Goal: Task Accomplishment & Management: Complete application form

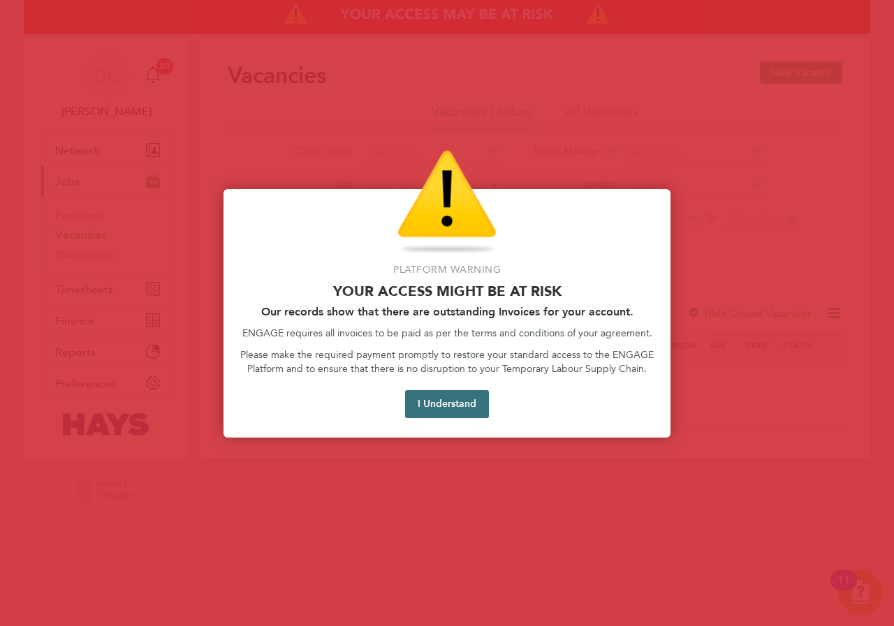
click at [429, 412] on button "I Understand" at bounding box center [447, 404] width 84 height 28
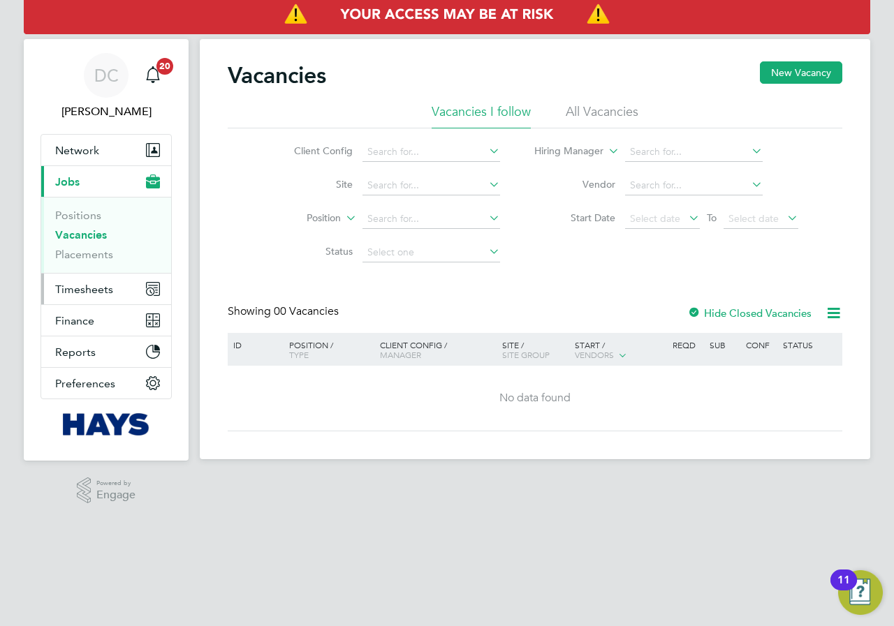
click at [75, 292] on span "Timesheets" at bounding box center [84, 289] width 58 height 13
click at [83, 294] on span "Timesheets" at bounding box center [84, 289] width 58 height 13
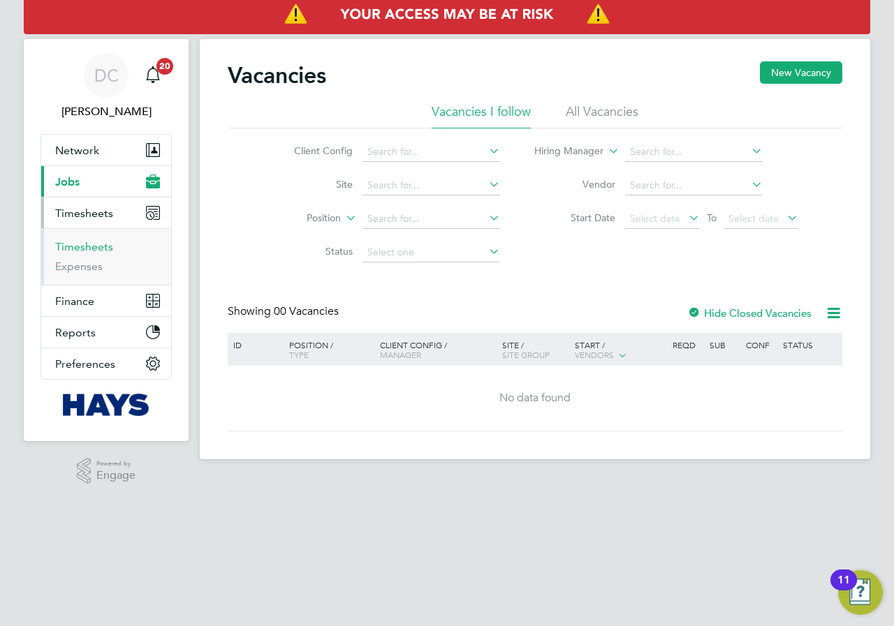
click at [94, 240] on link "Timesheets" at bounding box center [84, 246] width 58 height 13
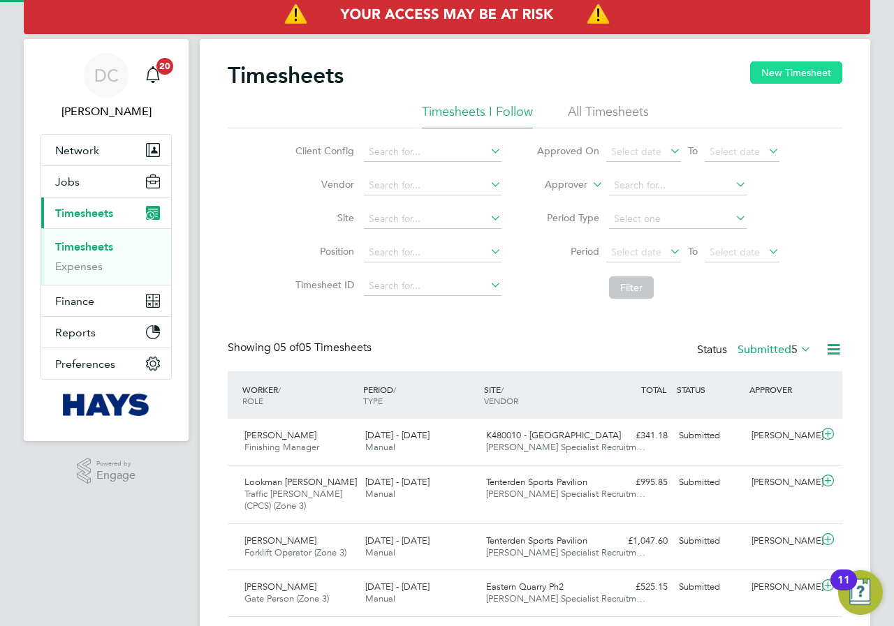
click at [795, 77] on button "New Timesheet" at bounding box center [796, 72] width 92 height 22
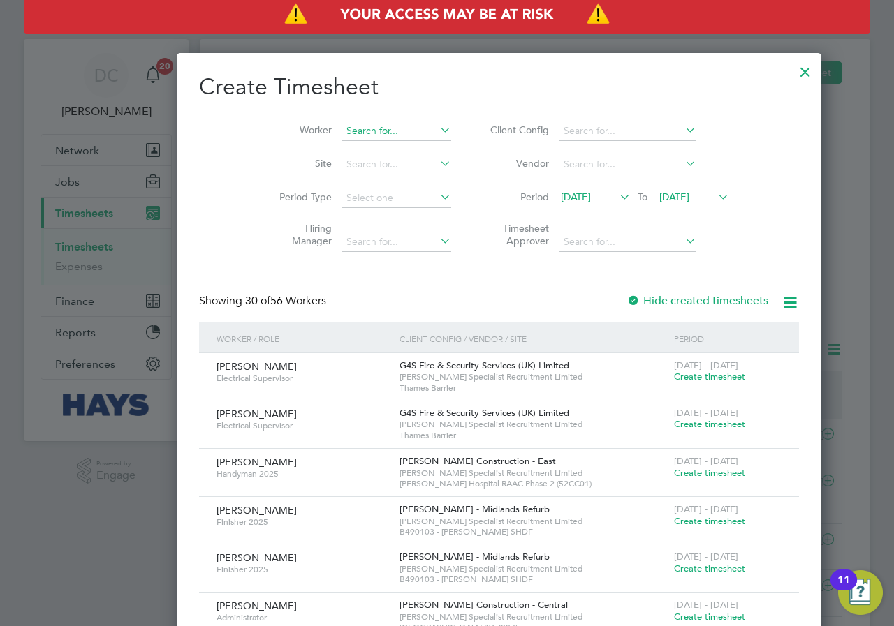
click at [362, 131] on input at bounding box center [396, 131] width 110 height 20
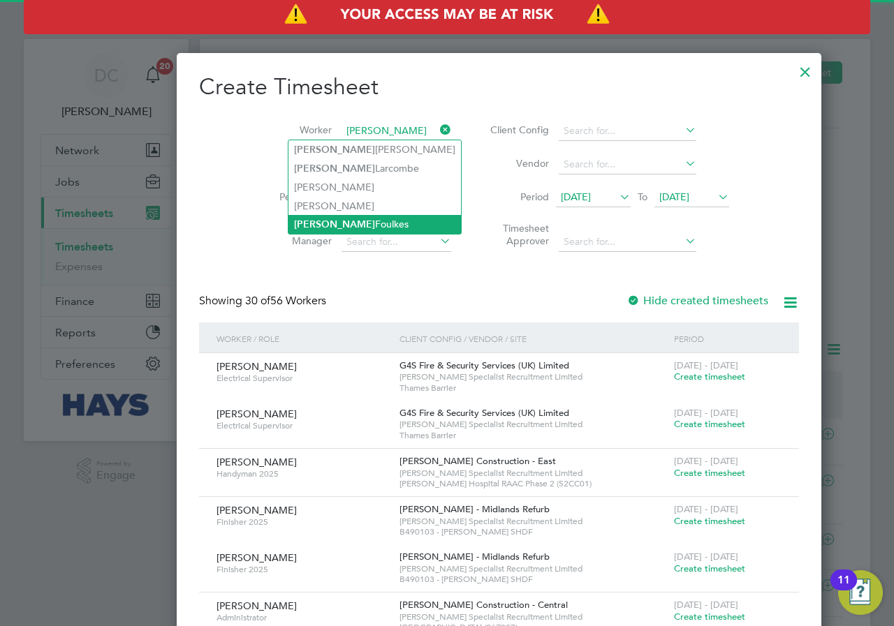
click at [324, 230] on li "[PERSON_NAME]" at bounding box center [374, 224] width 172 height 19
type input "[PERSON_NAME]"
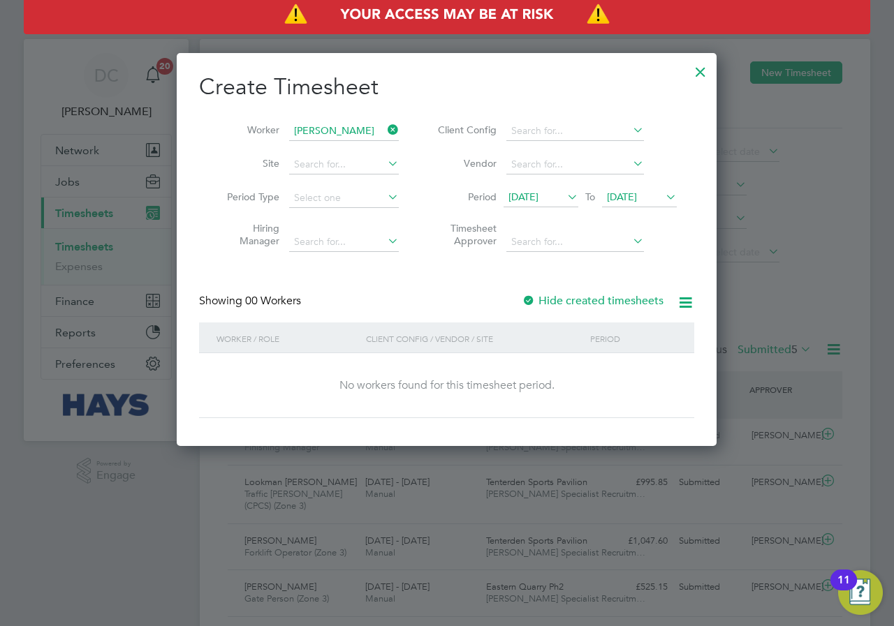
scroll to position [394, 540]
click at [637, 198] on span "[DATE]" at bounding box center [622, 197] width 30 height 13
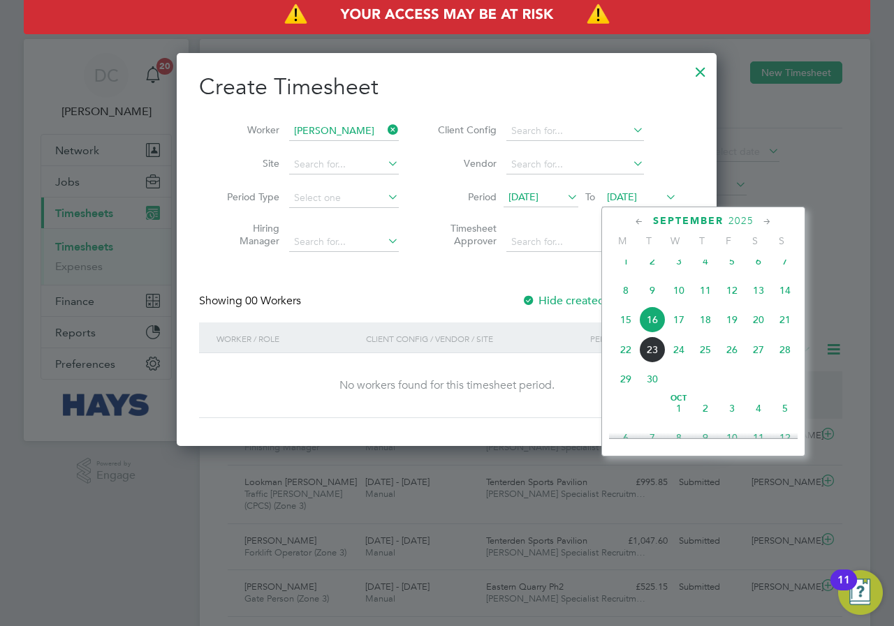
click at [783, 330] on span "21" at bounding box center [785, 320] width 27 height 27
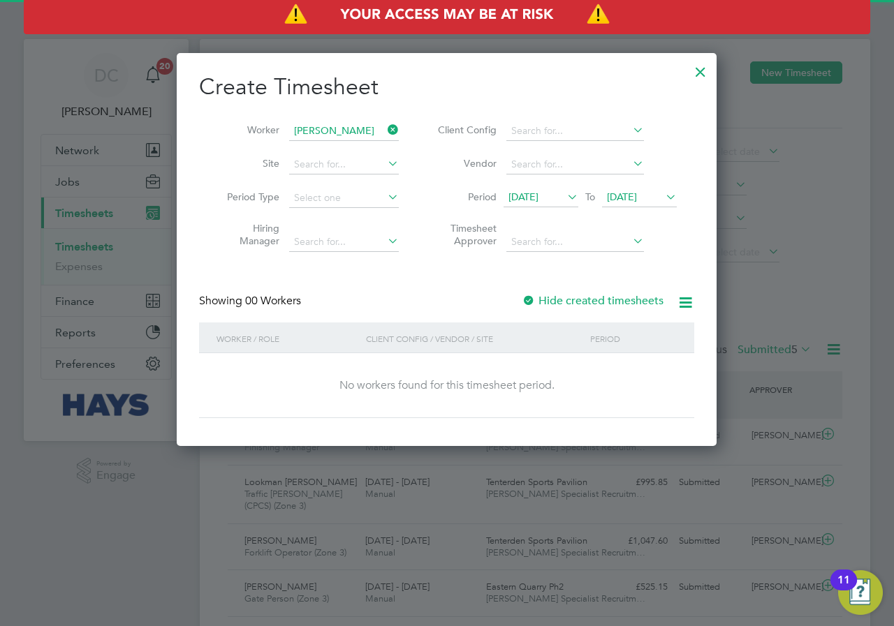
click at [625, 300] on label "Hide created timesheets" at bounding box center [593, 301] width 142 height 14
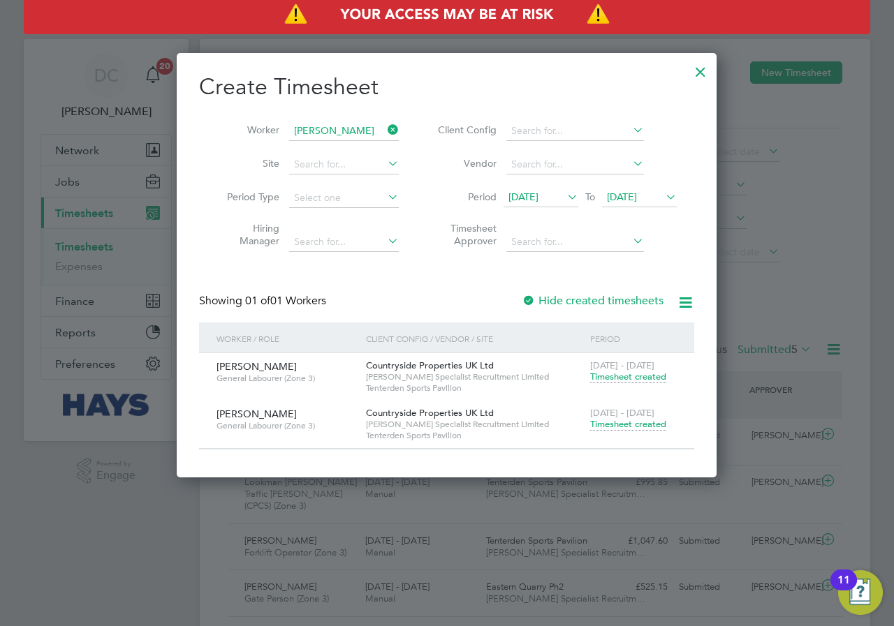
click at [625, 425] on span "Timesheet created" at bounding box center [628, 424] width 76 height 13
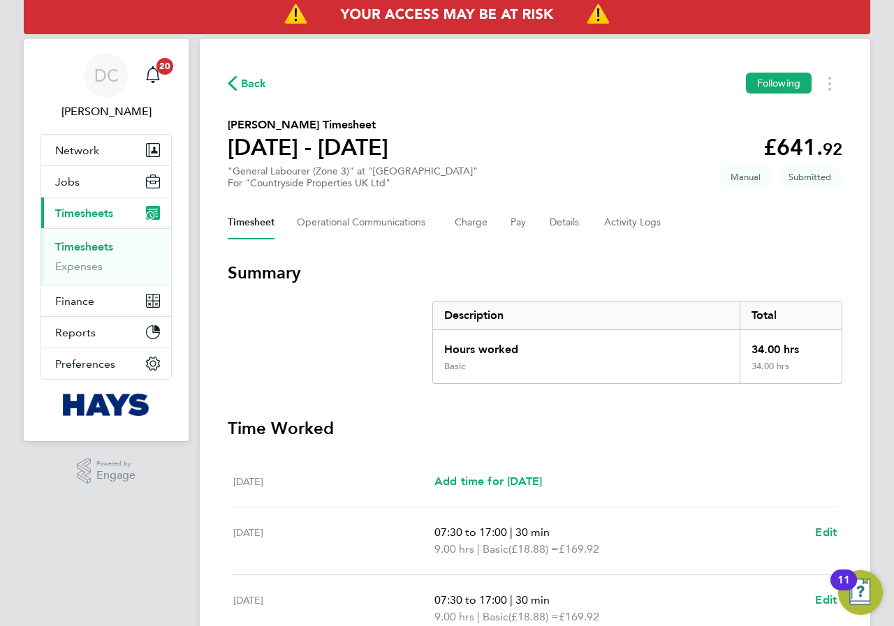
click at [251, 80] on span "Back" at bounding box center [254, 83] width 26 height 17
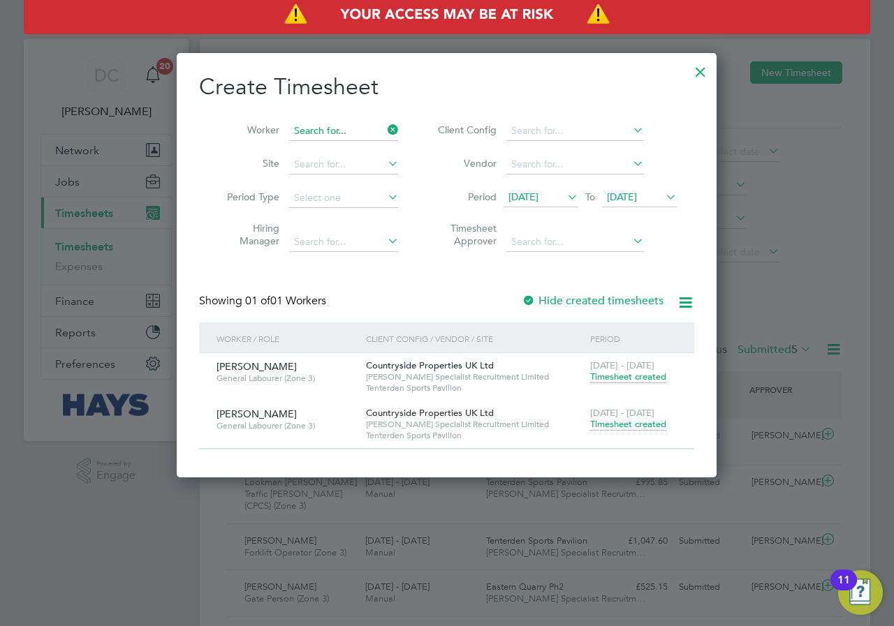
click at [356, 124] on input at bounding box center [344, 131] width 110 height 20
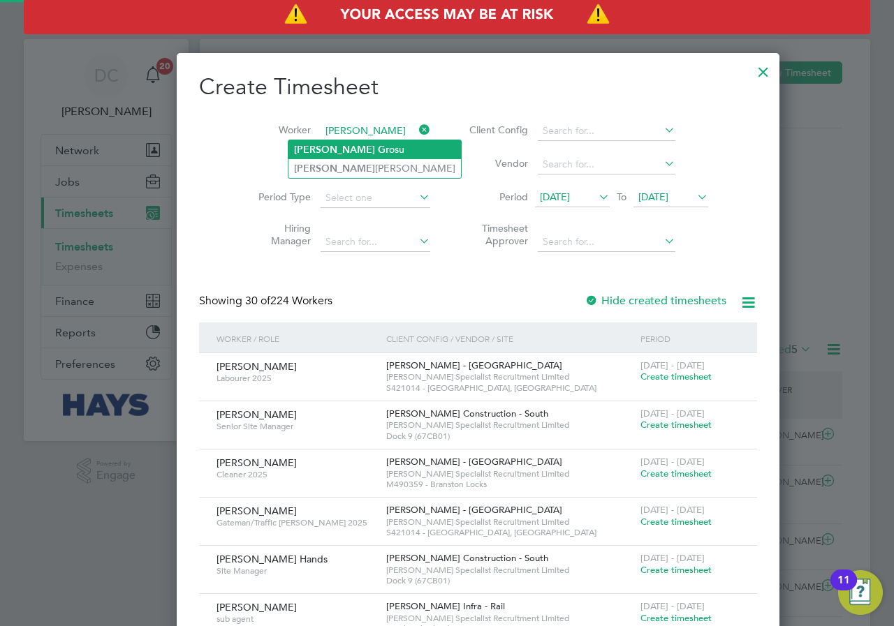
click at [378, 148] on b "Gr" at bounding box center [383, 150] width 11 height 12
type input "[PERSON_NAME]"
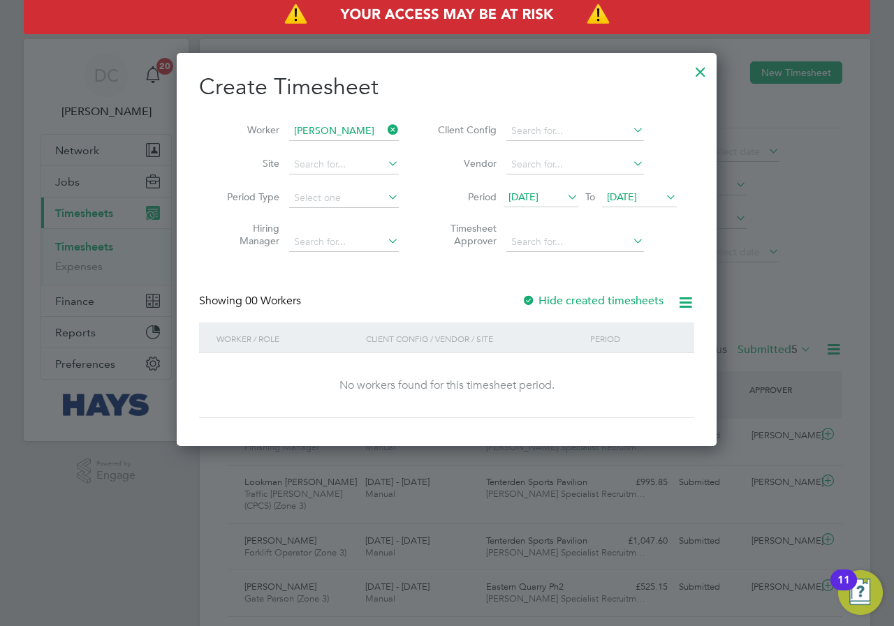
click at [619, 302] on label "Hide created timesheets" at bounding box center [593, 301] width 142 height 14
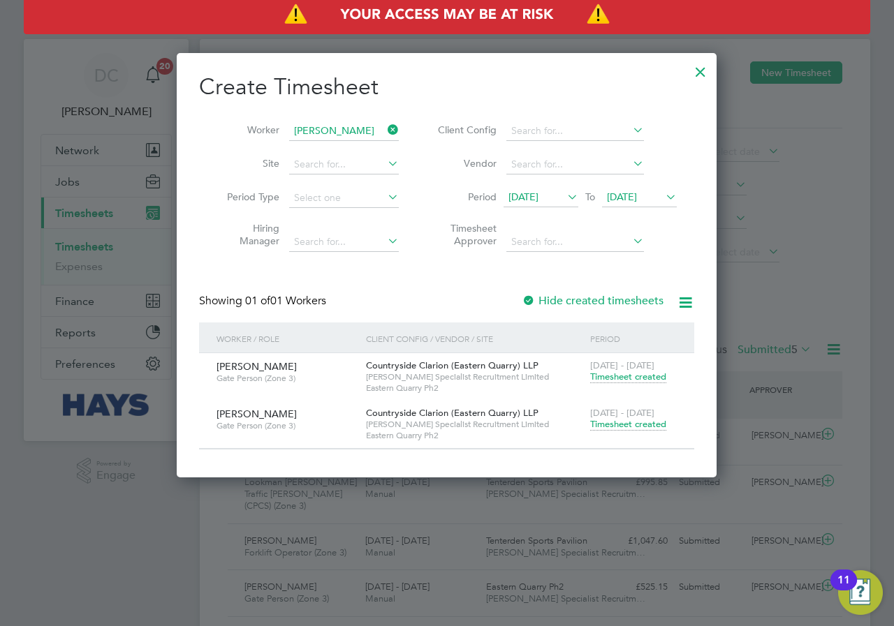
click at [621, 425] on span "Timesheet created" at bounding box center [628, 424] width 76 height 13
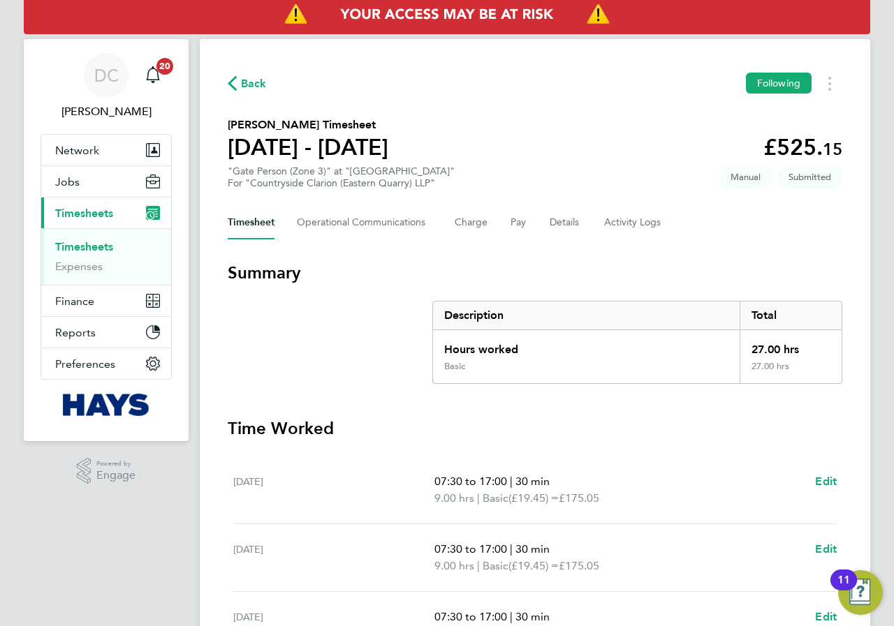
click at [246, 90] on span "Back" at bounding box center [254, 83] width 26 height 17
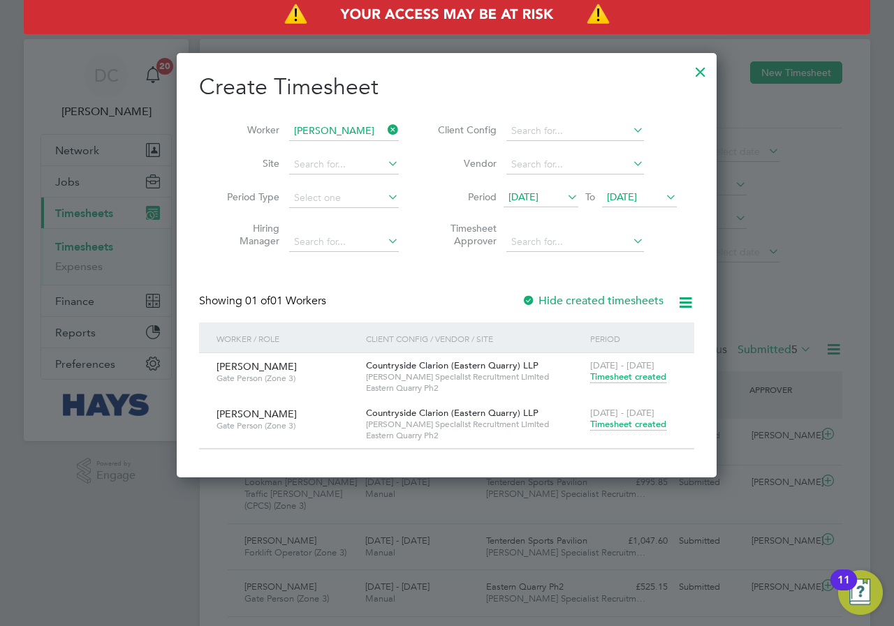
click at [385, 126] on icon at bounding box center [385, 130] width 0 height 20
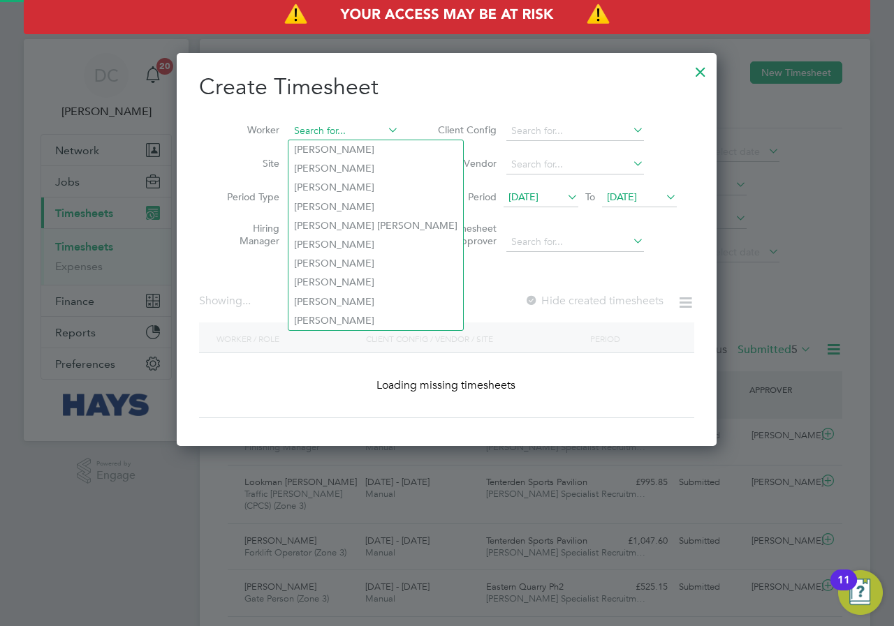
click at [357, 129] on input at bounding box center [344, 131] width 110 height 20
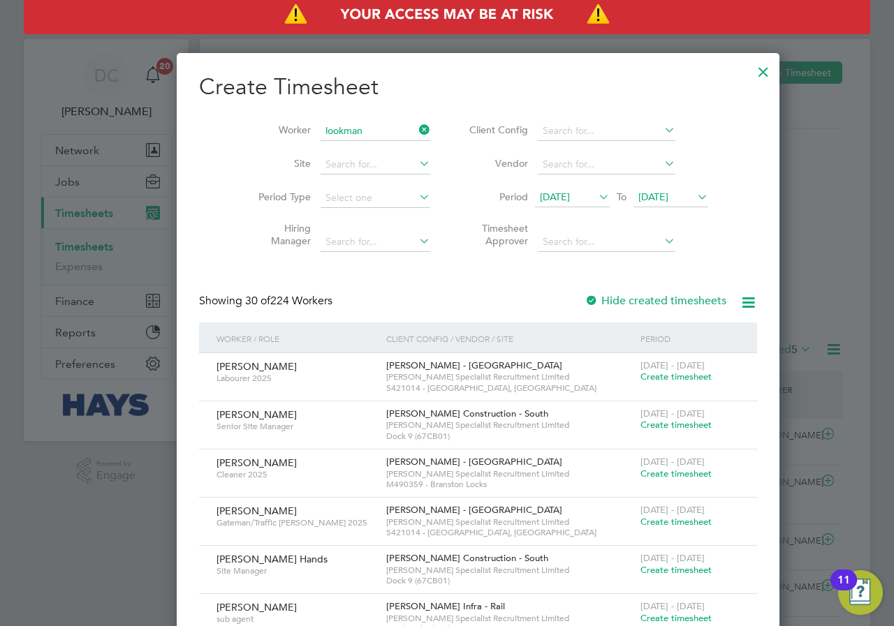
click at [337, 147] on li "Lookman [PERSON_NAME]" at bounding box center [355, 149] width 134 height 19
type input "Lookman [PERSON_NAME]"
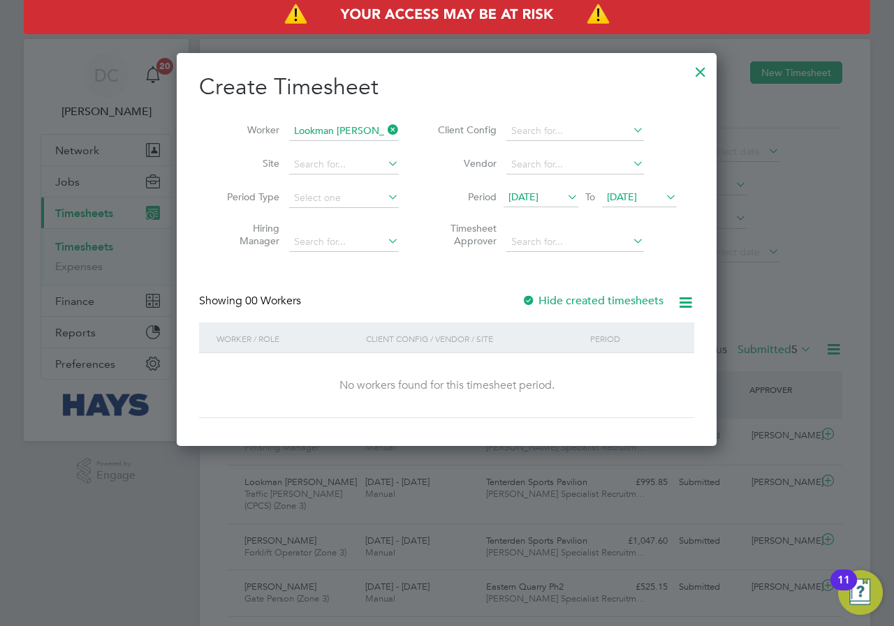
click at [607, 301] on label "Hide created timesheets" at bounding box center [593, 301] width 142 height 14
click at [598, 302] on label "Hide created timesheets" at bounding box center [593, 301] width 142 height 14
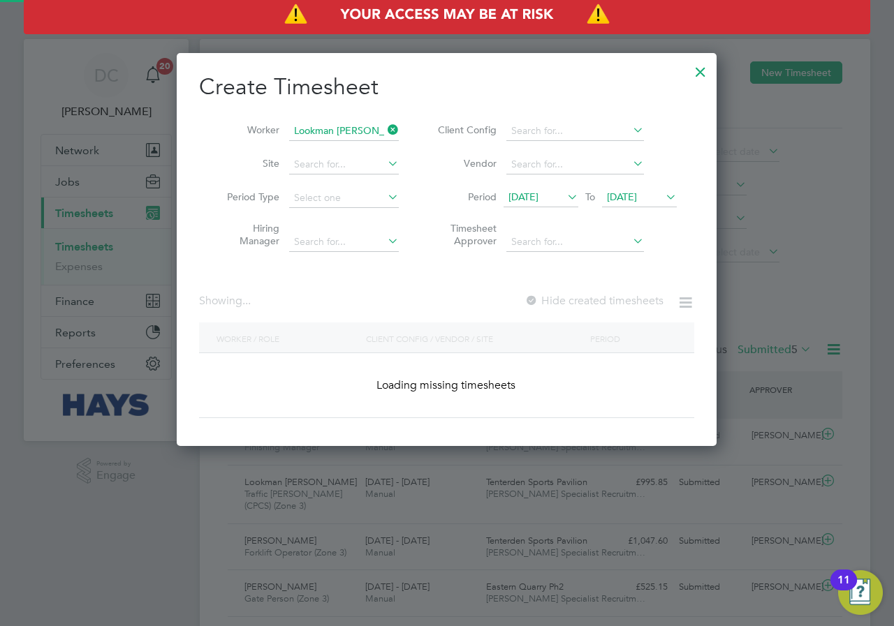
scroll to position [424, 540]
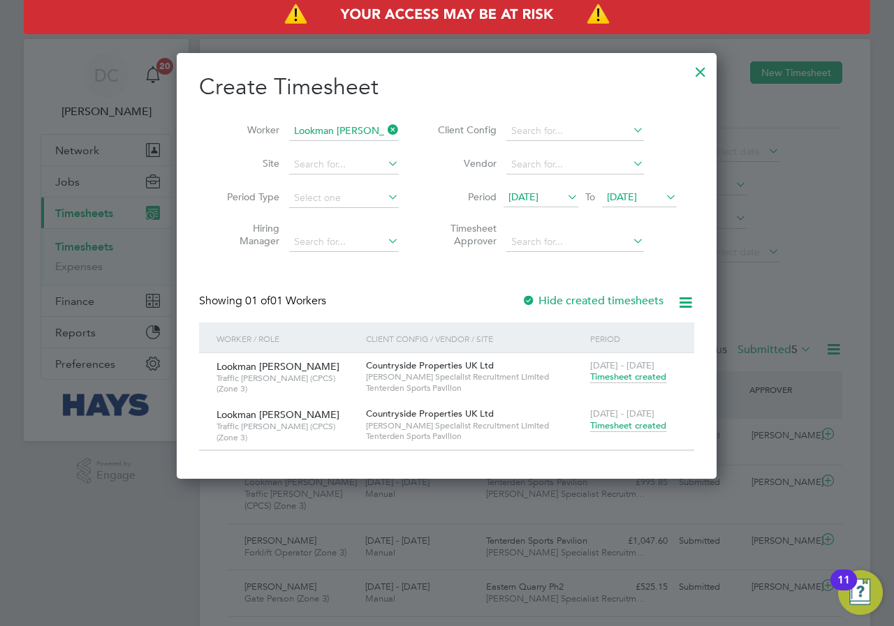
click at [623, 425] on span "Timesheet created" at bounding box center [628, 426] width 76 height 13
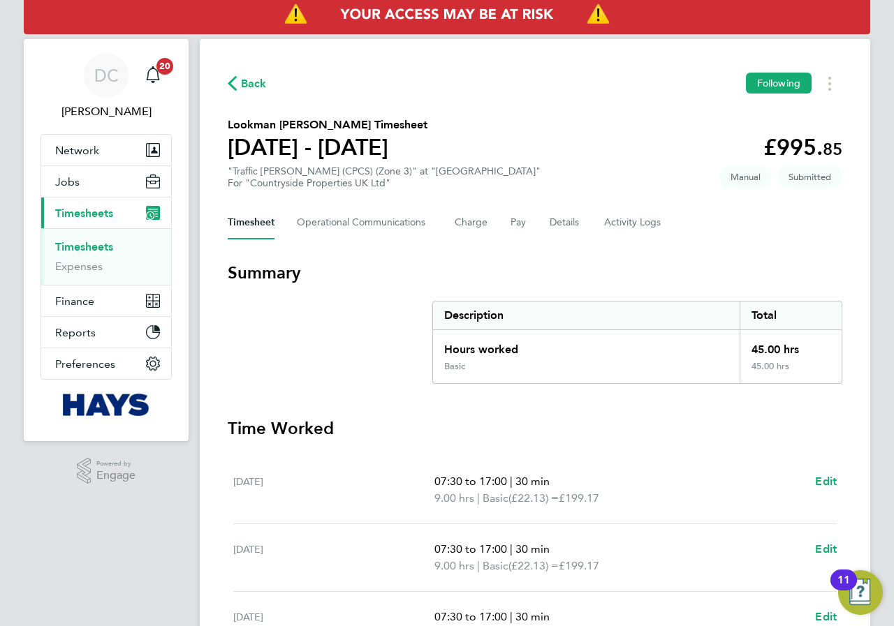
click at [248, 84] on span "Back" at bounding box center [254, 83] width 26 height 17
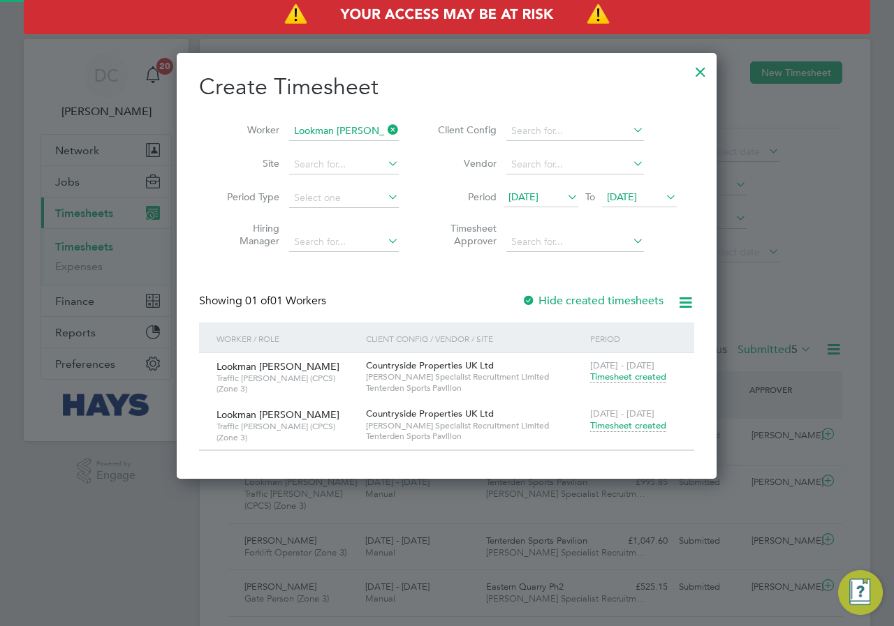
scroll to position [36, 121]
click at [385, 129] on icon at bounding box center [385, 130] width 0 height 20
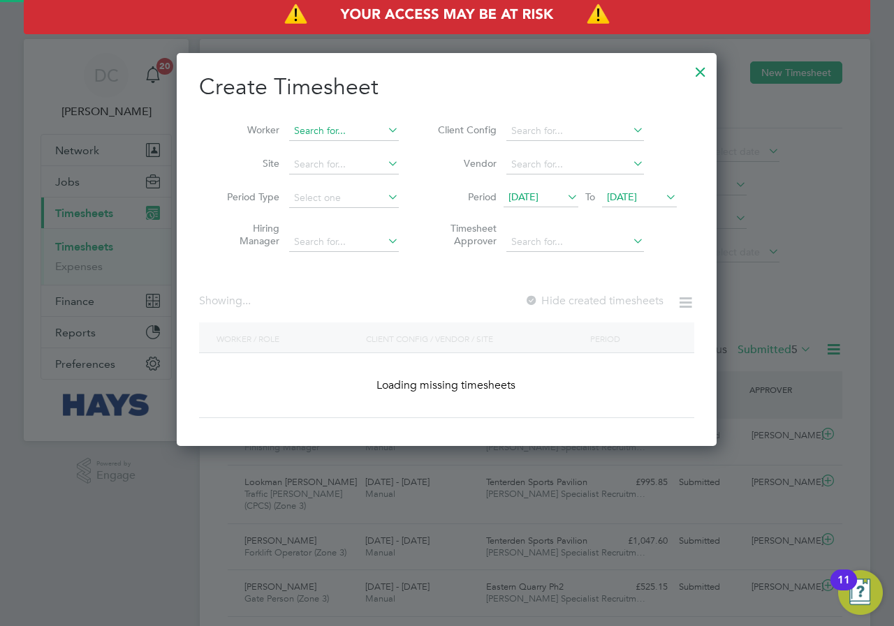
click at [367, 130] on input at bounding box center [344, 131] width 110 height 20
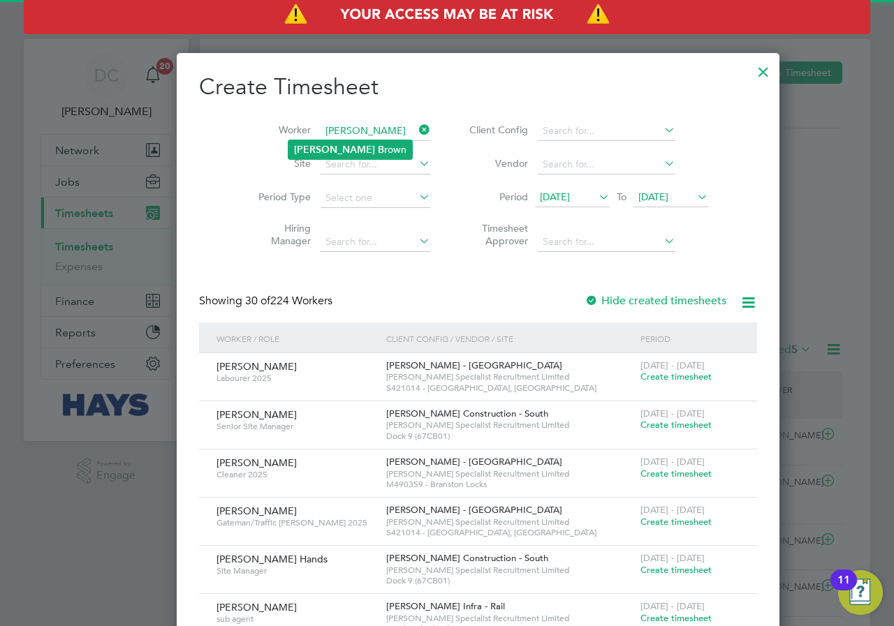
click at [357, 141] on li "[PERSON_NAME] own" at bounding box center [350, 149] width 124 height 19
type input "[PERSON_NAME]"
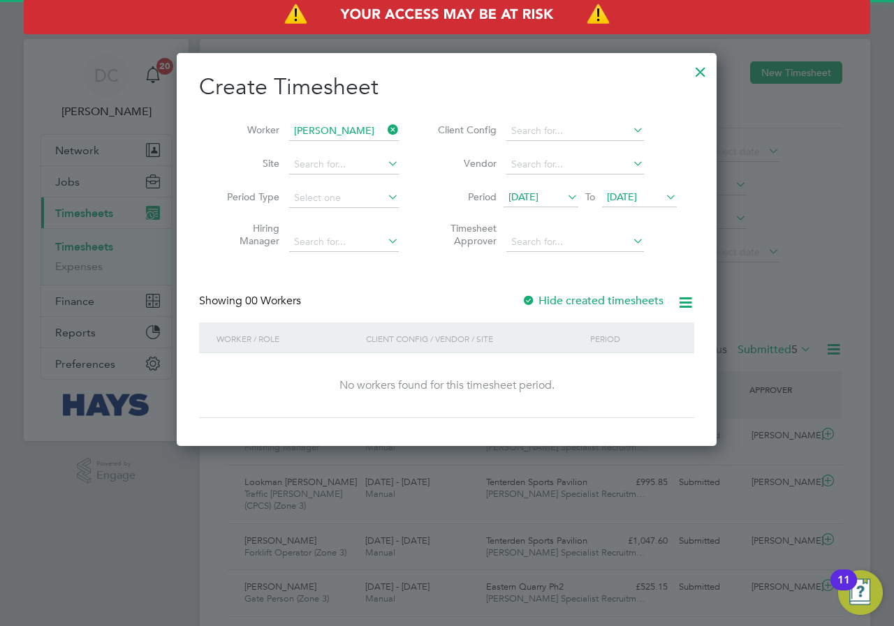
click at [609, 307] on label "Hide created timesheets" at bounding box center [593, 301] width 142 height 14
click at [609, 306] on label "Hide created timesheets" at bounding box center [593, 301] width 142 height 14
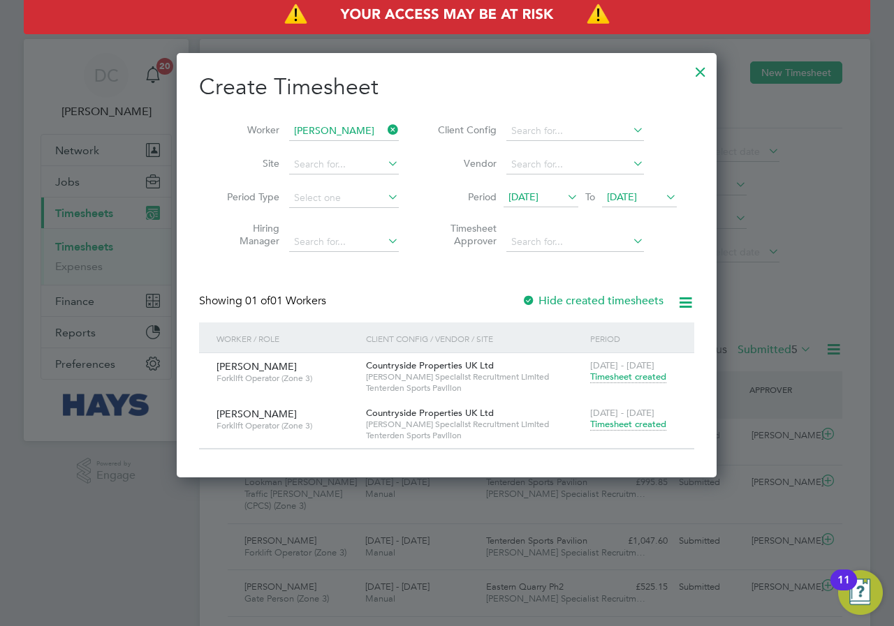
click at [621, 421] on span "Timesheet created" at bounding box center [628, 424] width 76 height 13
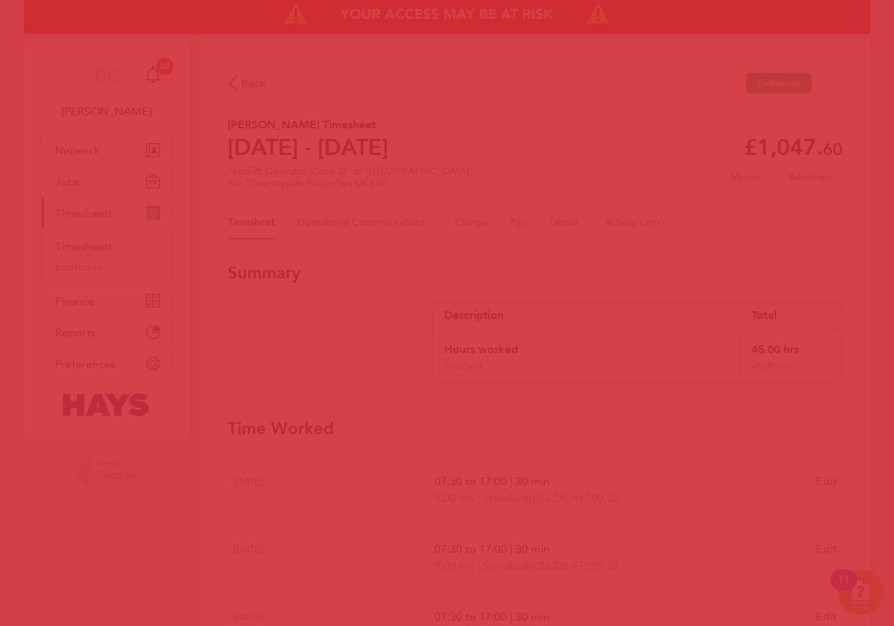
click at [255, 81] on div at bounding box center [447, 313] width 894 height 626
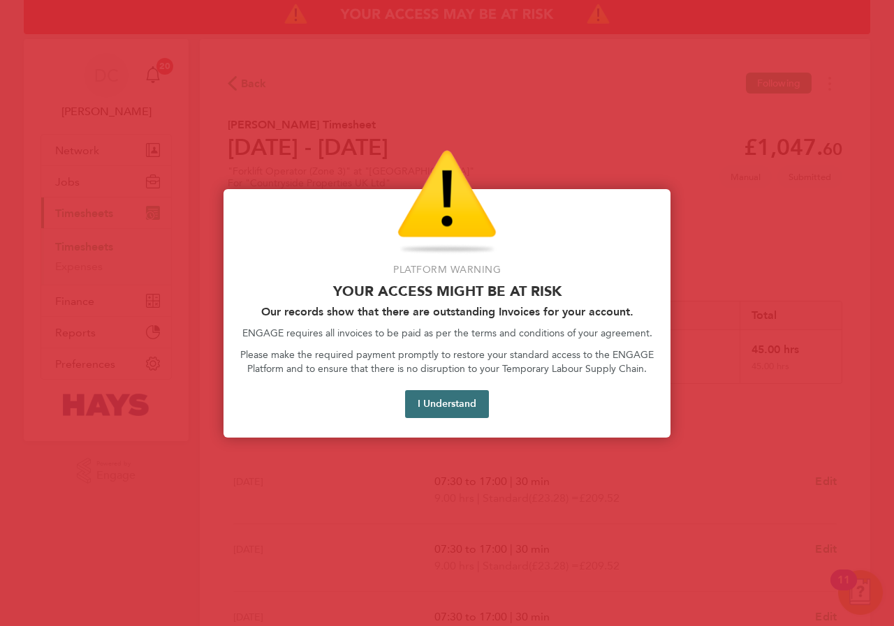
click at [453, 398] on button "I Understand" at bounding box center [447, 404] width 84 height 28
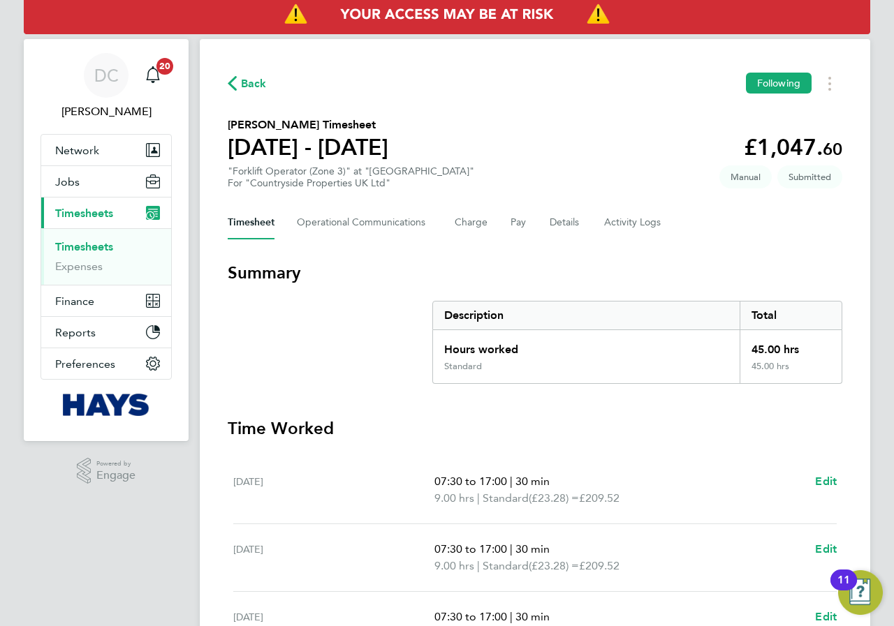
click at [244, 82] on span "Back" at bounding box center [254, 83] width 26 height 17
